Goal: Information Seeking & Learning: Learn about a topic

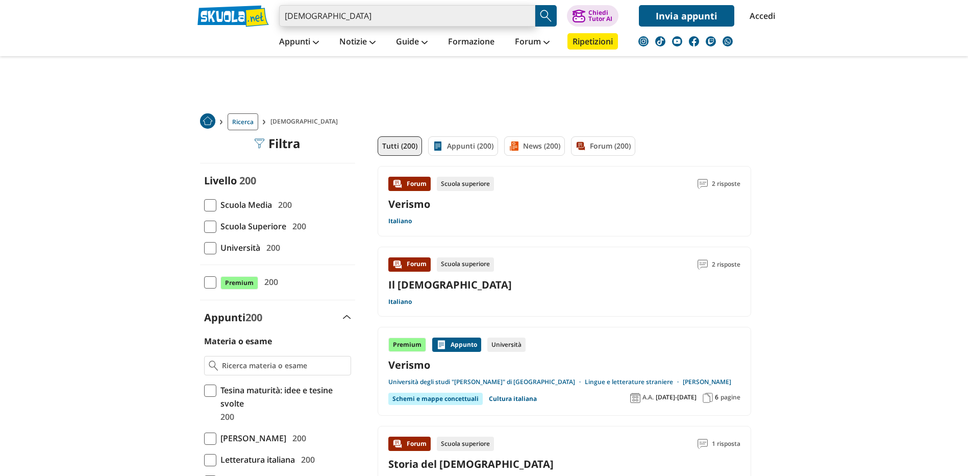
click at [319, 23] on input "verismo" at bounding box center [407, 15] width 256 height 21
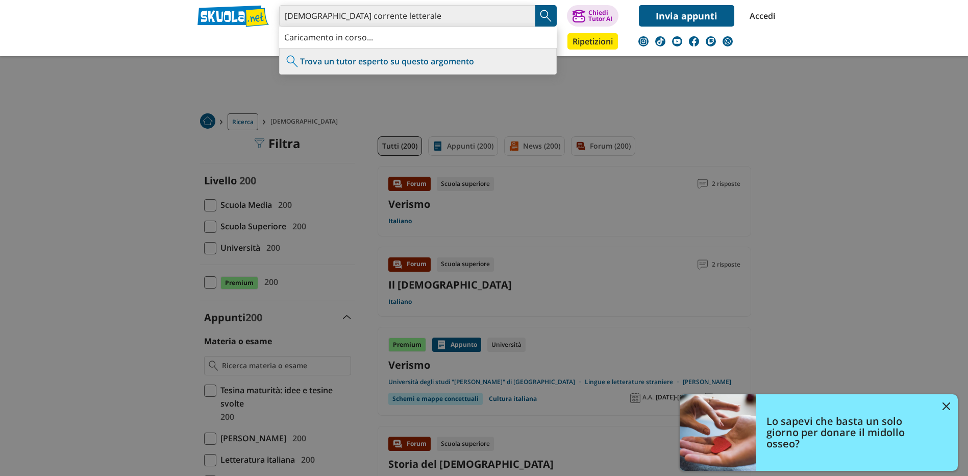
type input "verismo corrente letterale"
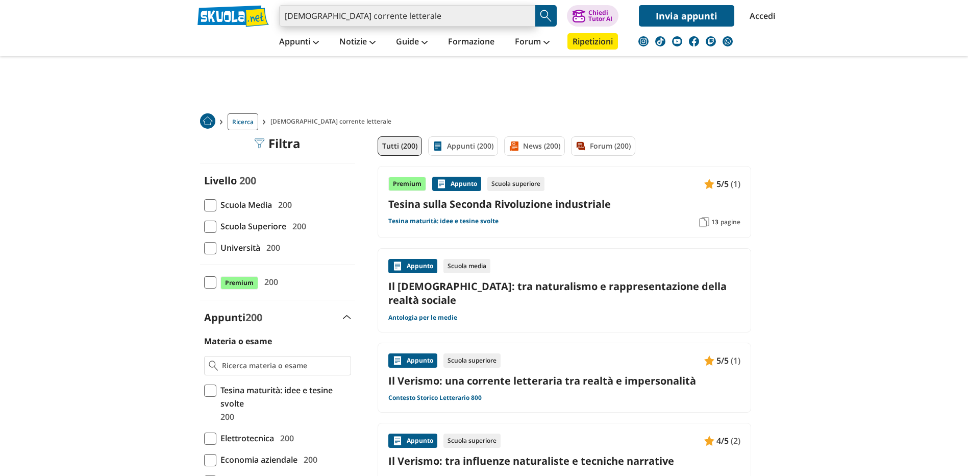
click at [406, 18] on input "[DEMOGRAPHIC_DATA] corrente letterale" at bounding box center [407, 15] width 256 height 21
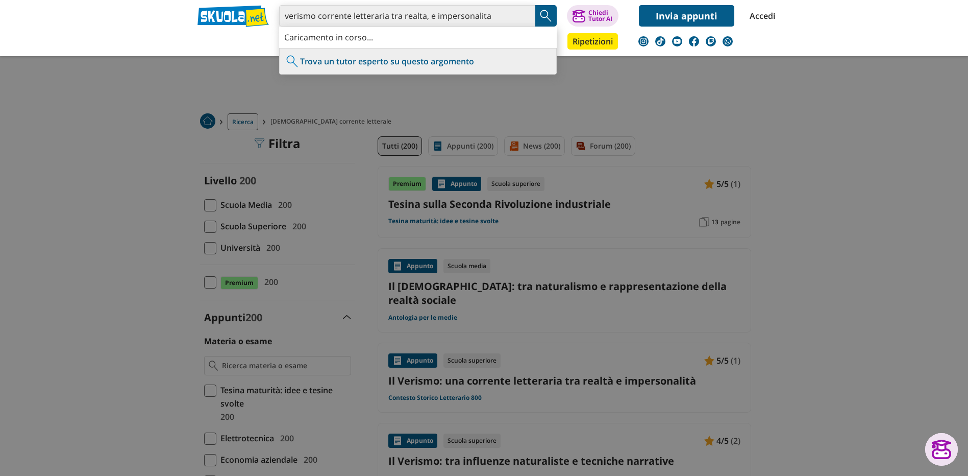
type input "verismo corrente letteraria tra realta, e impersonalita"
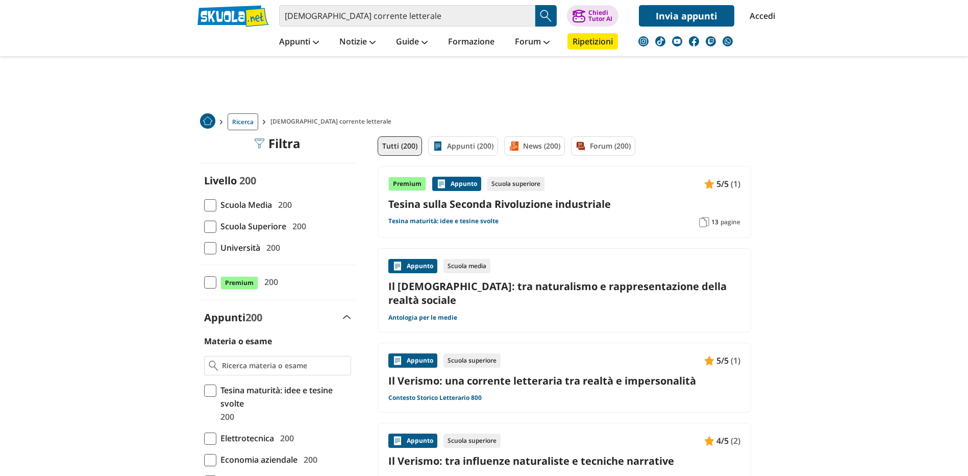
click at [507, 374] on link "Il Verismo: una corrente letteraria tra realtà e impersonalità" at bounding box center [564, 381] width 352 height 14
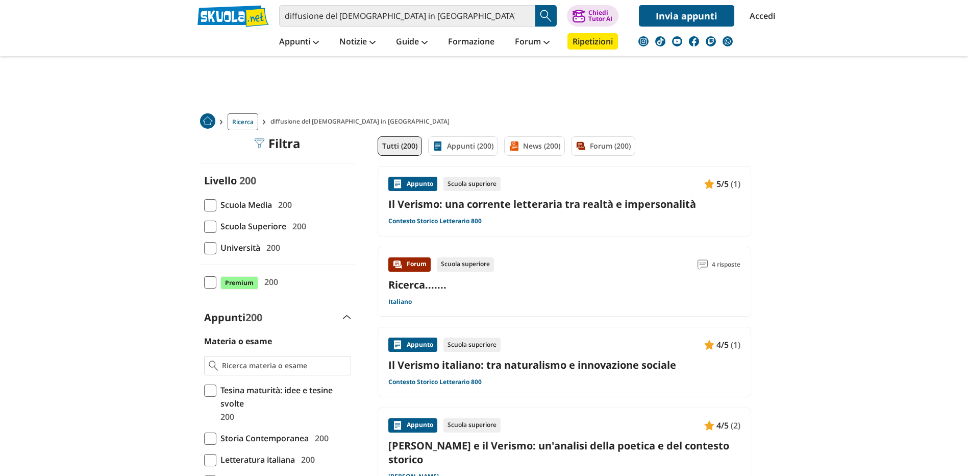
click at [544, 208] on link "Il Verismo: una corrente letteraria tra realtà e impersonalità" at bounding box center [564, 204] width 352 height 14
